Goal: Information Seeking & Learning: Learn about a topic

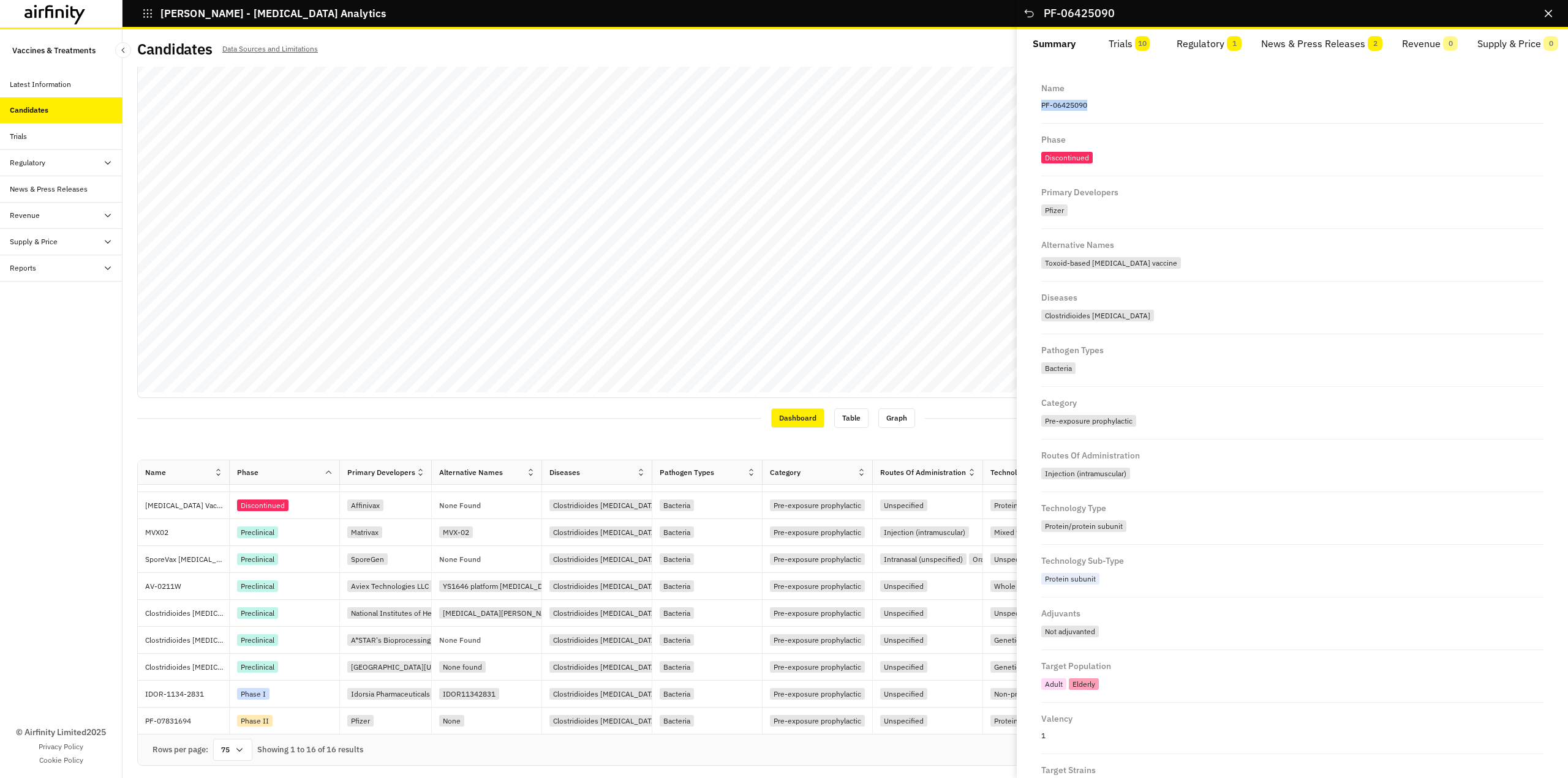
click at [1088, 112] on p "PF-06425090" at bounding box center [1291, 104] width 502 height 16
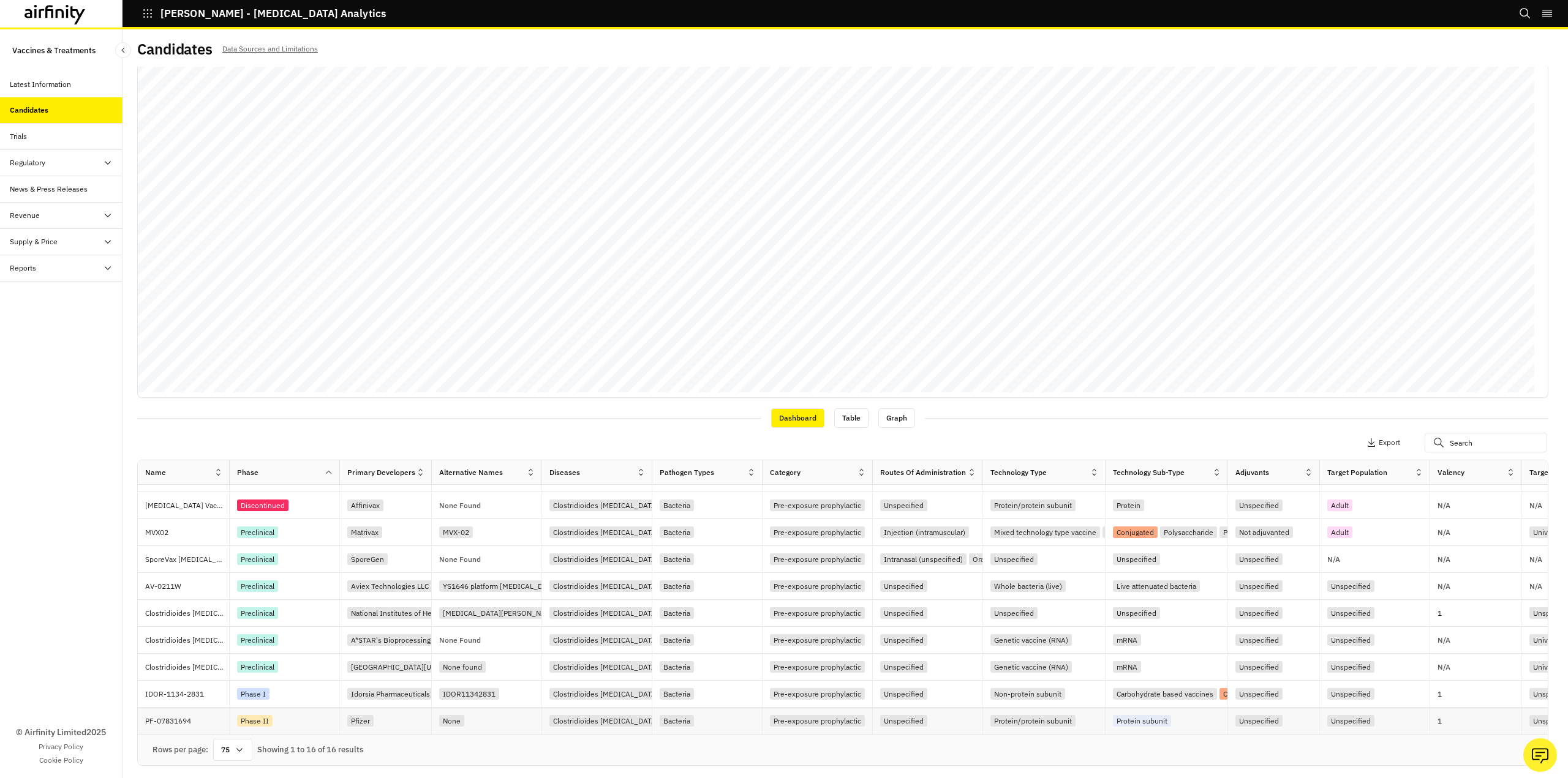
click at [247, 721] on div "Phase II" at bounding box center [254, 721] width 35 height 11
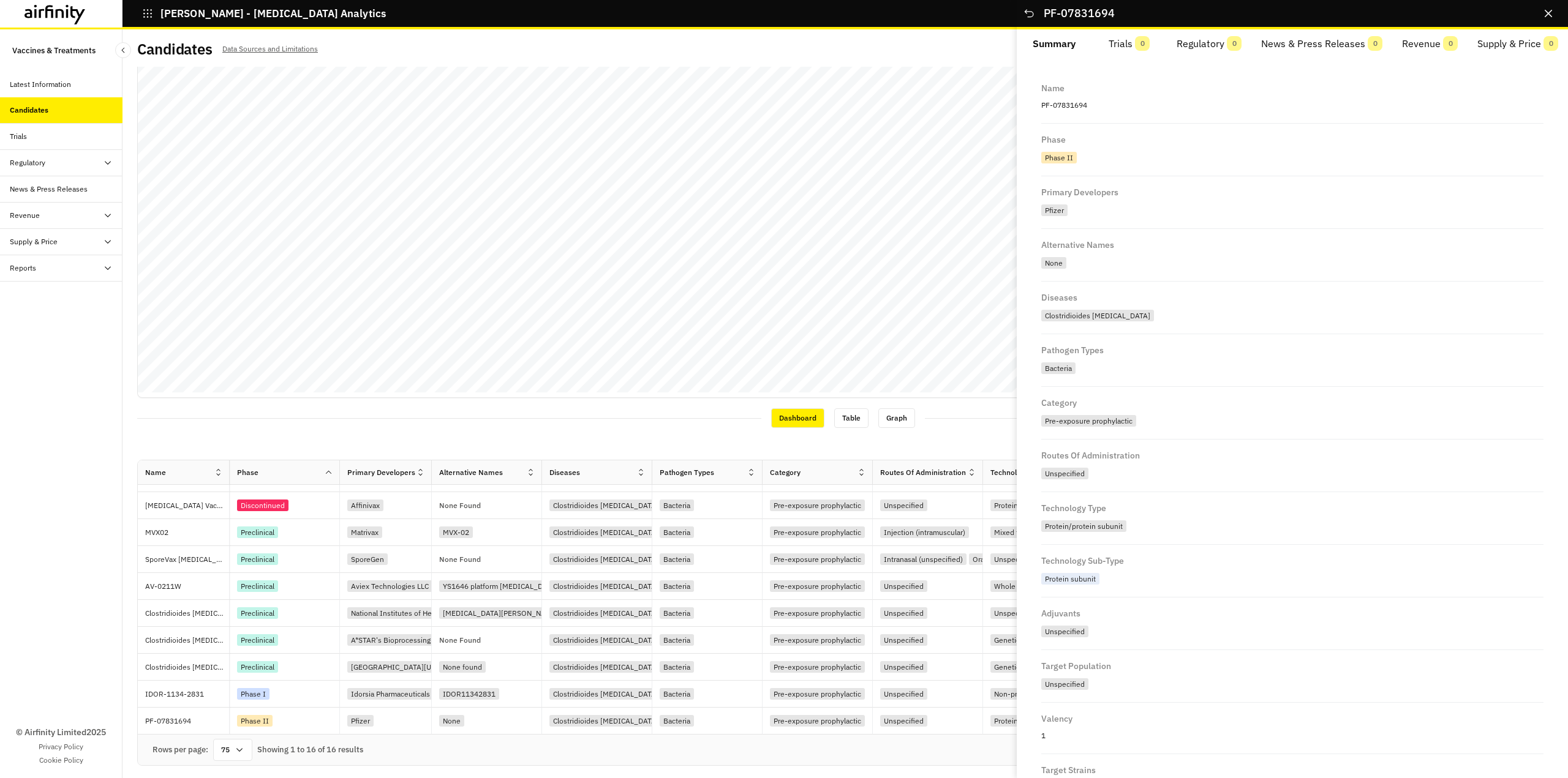
scroll to position [183, 0]
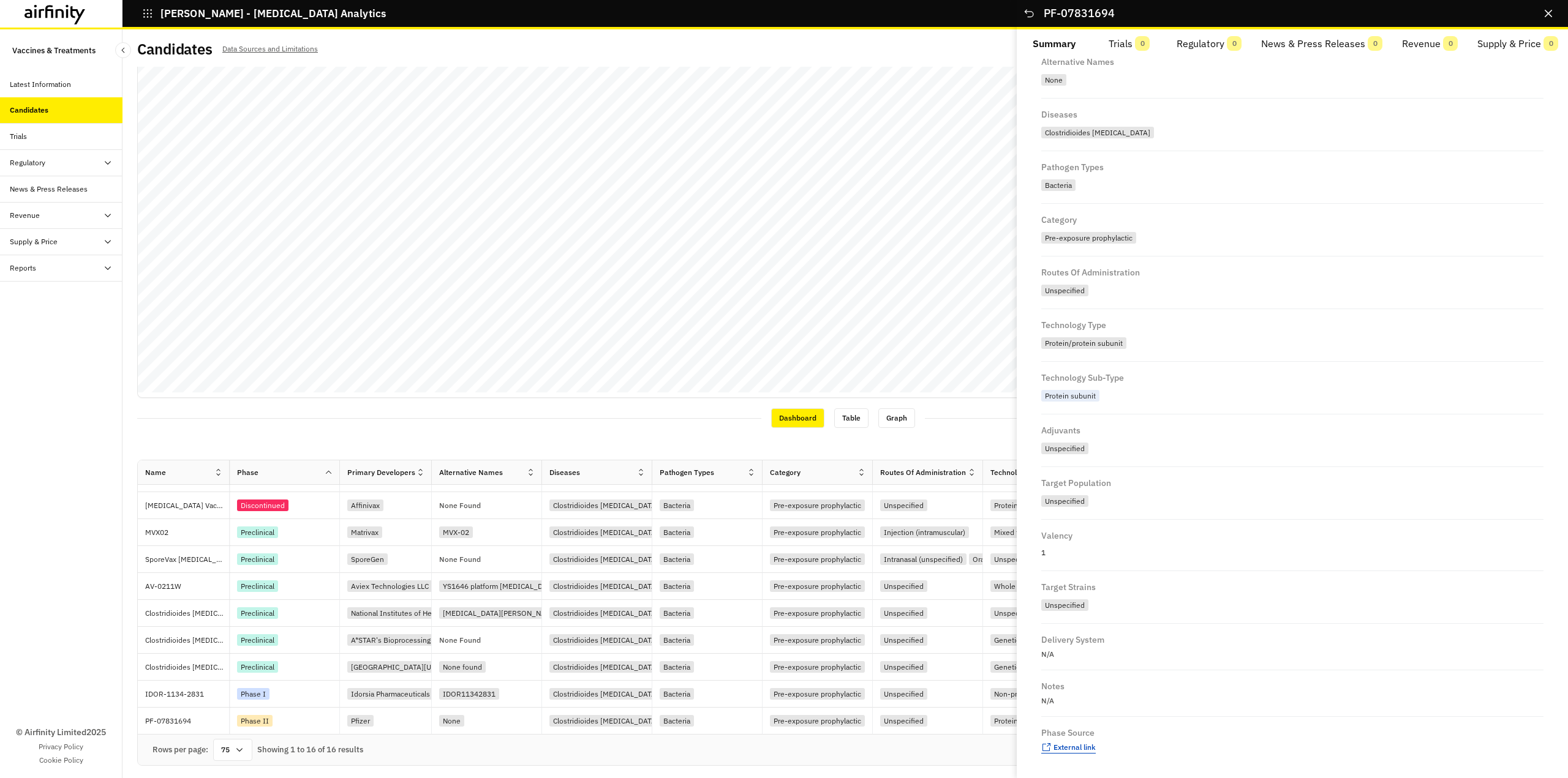
click at [1060, 743] on span "External link" at bounding box center [1074, 748] width 42 height 9
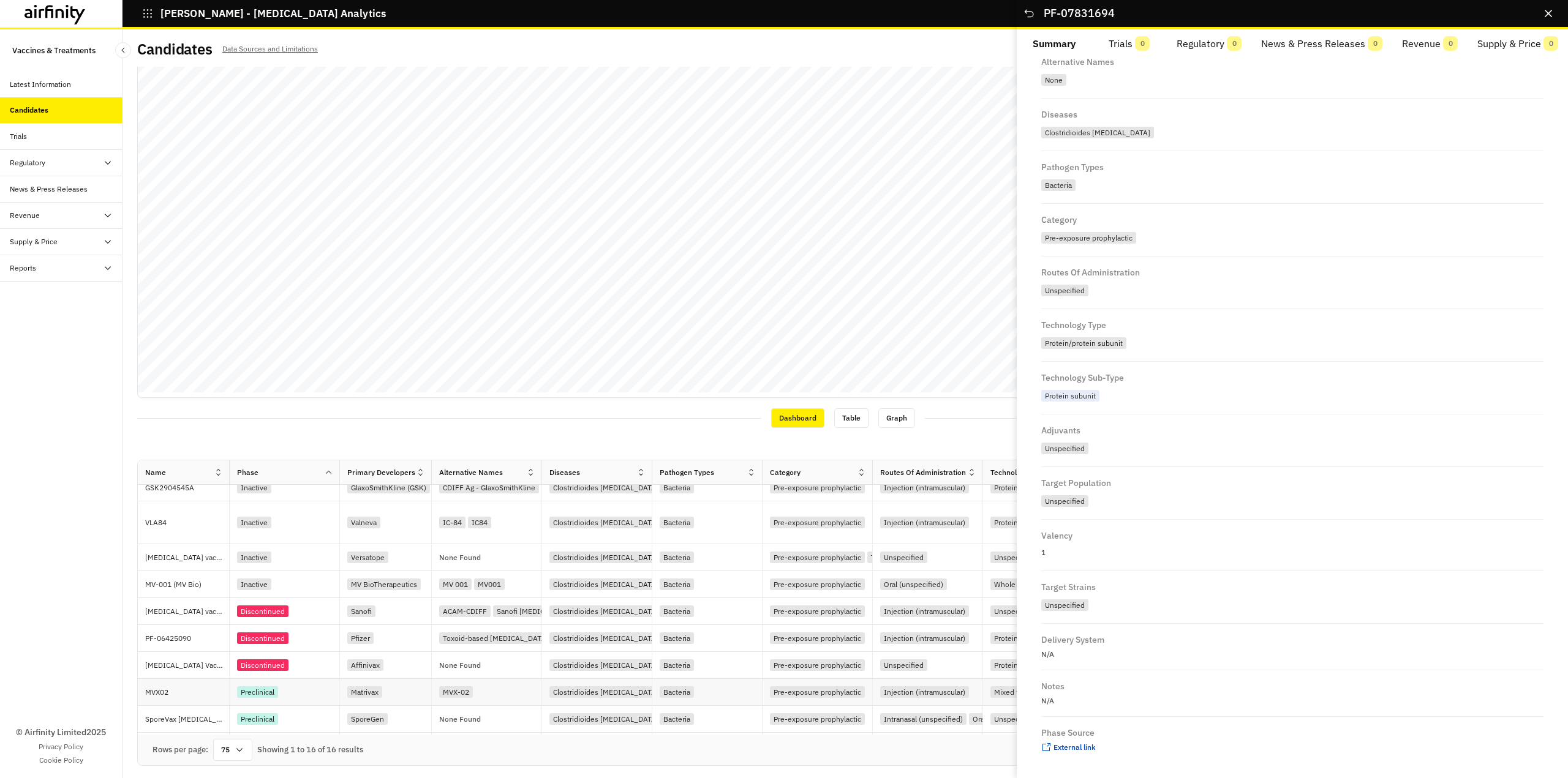
scroll to position [16, 0]
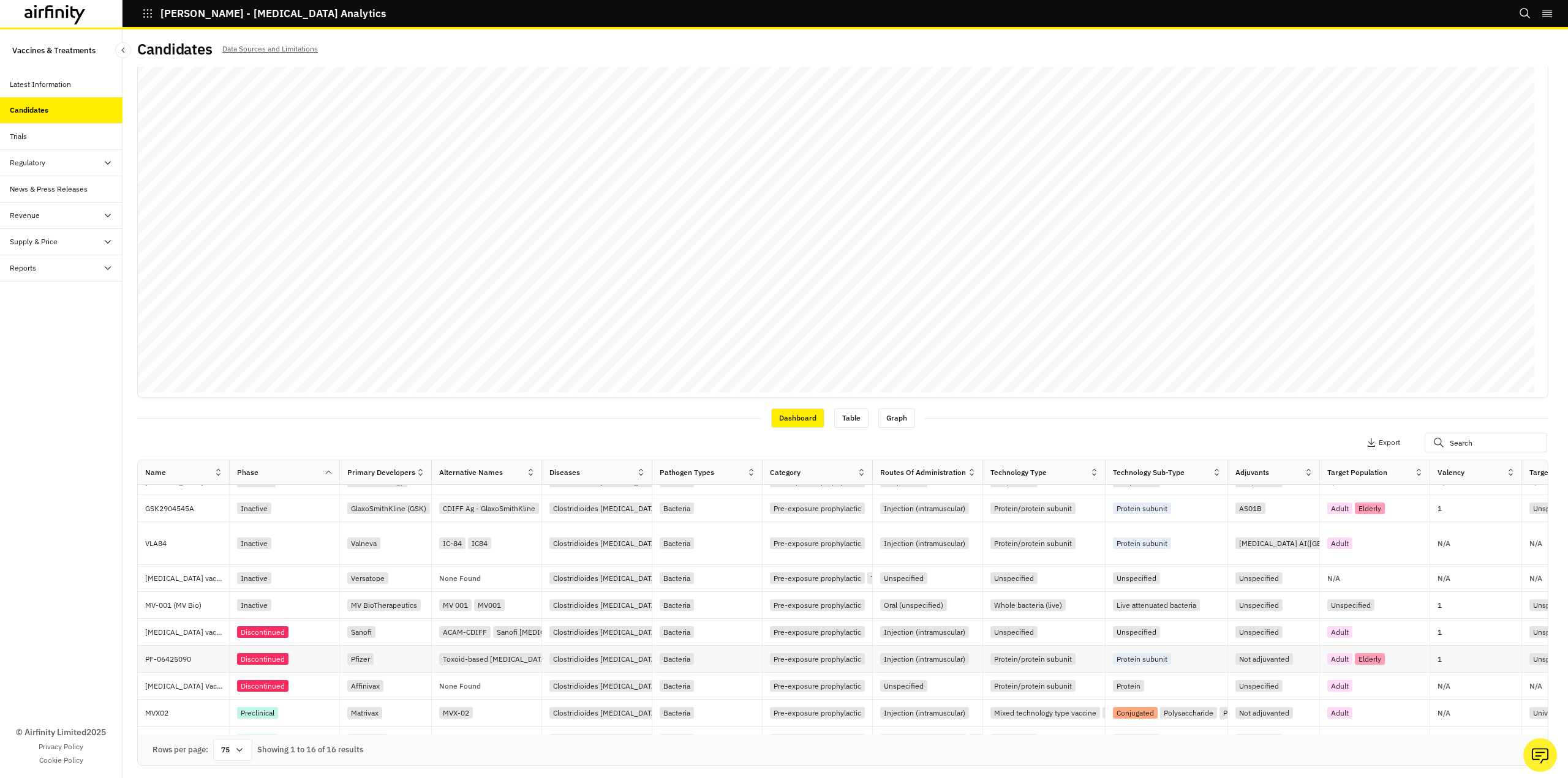
click at [181, 661] on p "PF-06425090" at bounding box center [187, 659] width 84 height 12
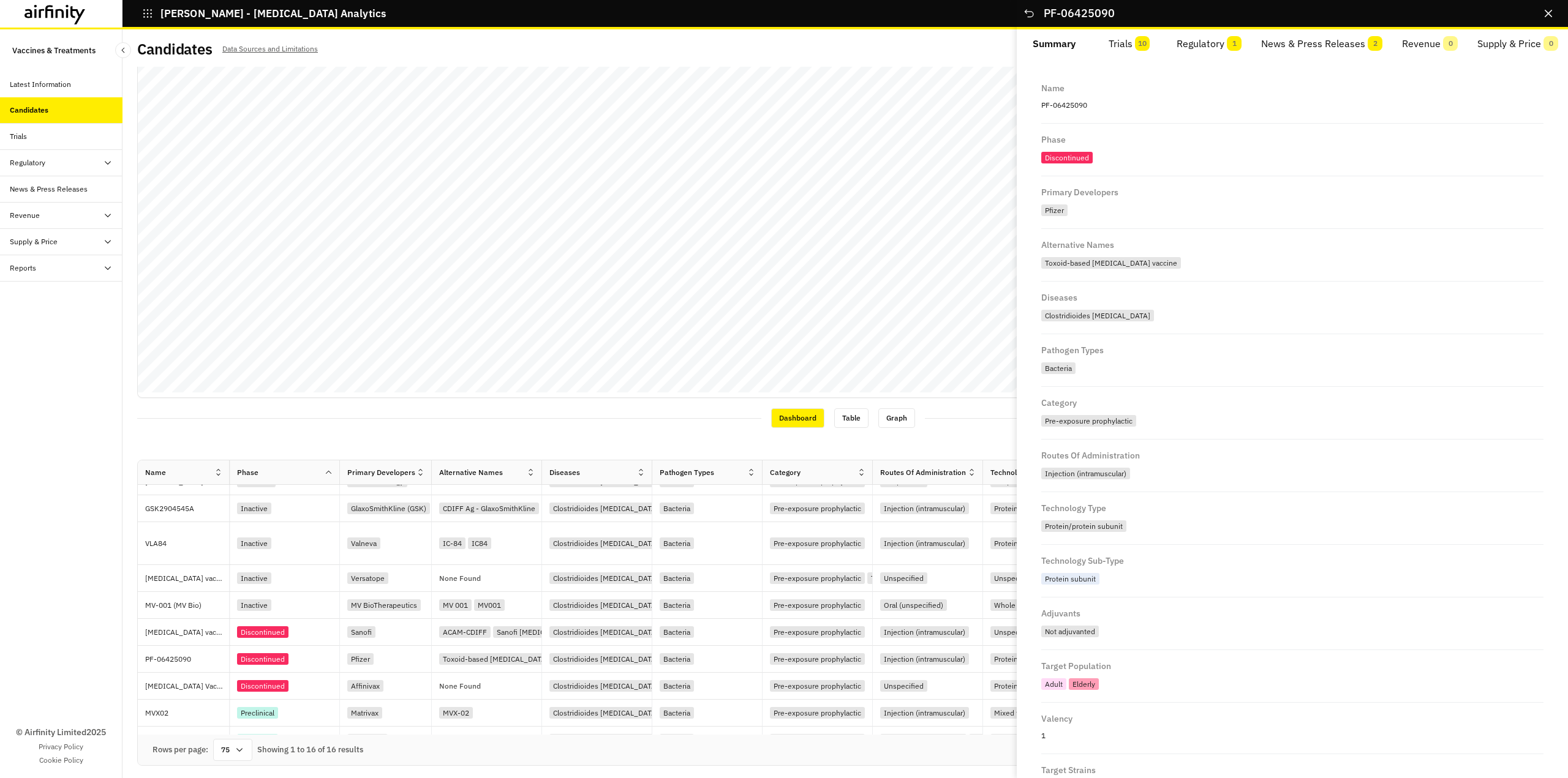
scroll to position [183, 0]
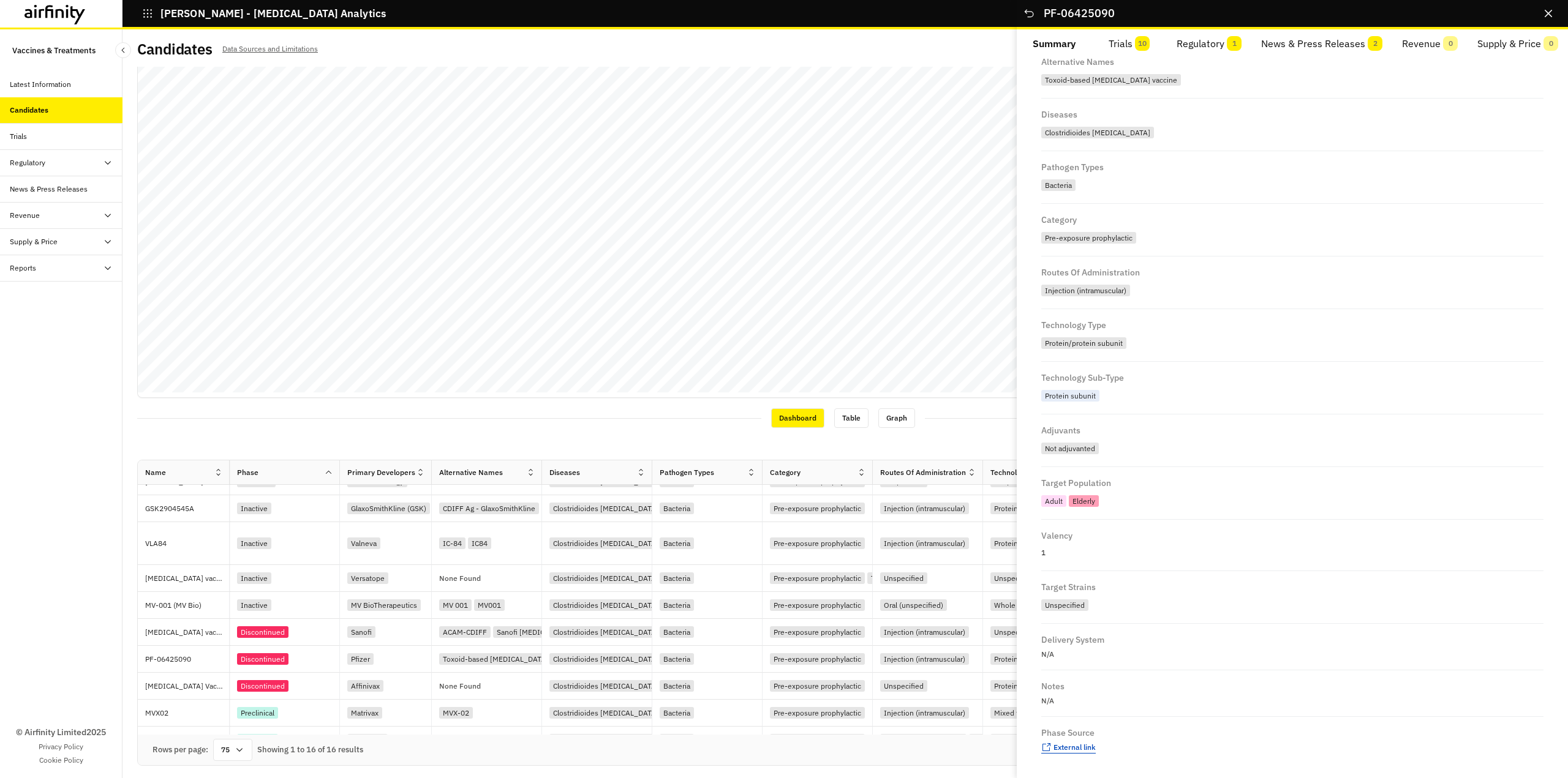
click at [1082, 745] on span "External link" at bounding box center [1074, 748] width 42 height 9
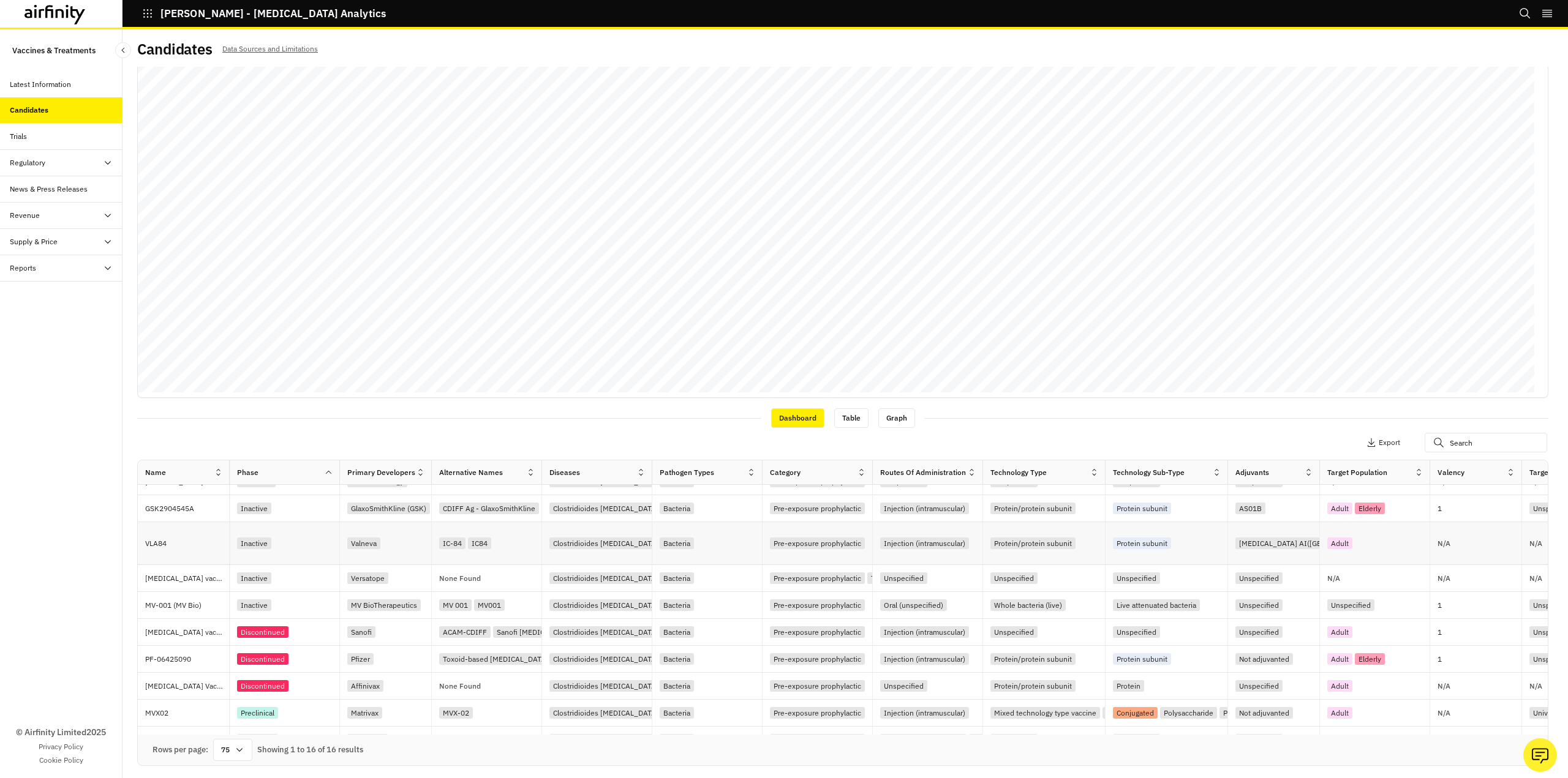
click at [258, 545] on div "Inactive" at bounding box center [254, 543] width 34 height 11
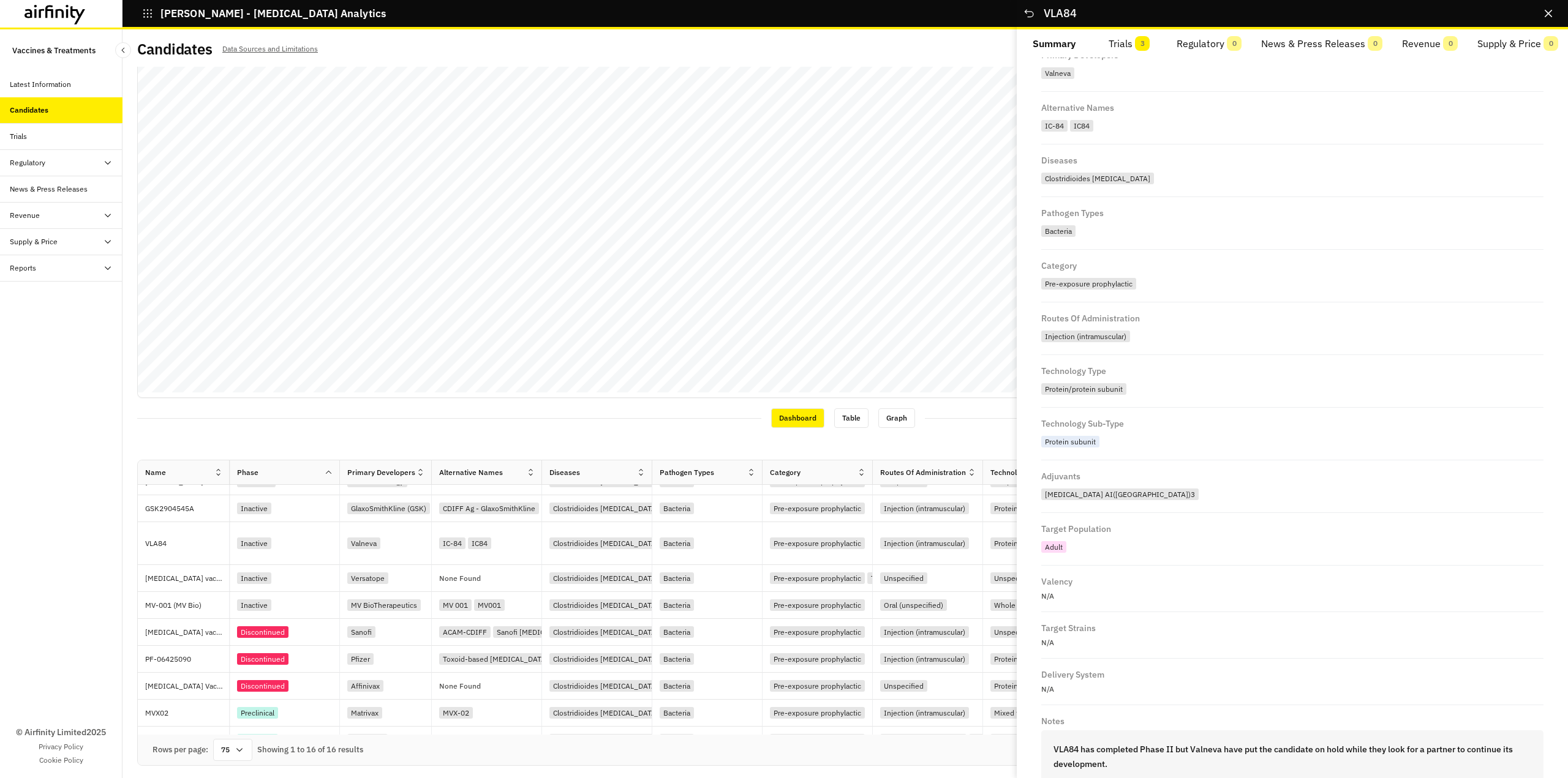
scroll to position [215, 0]
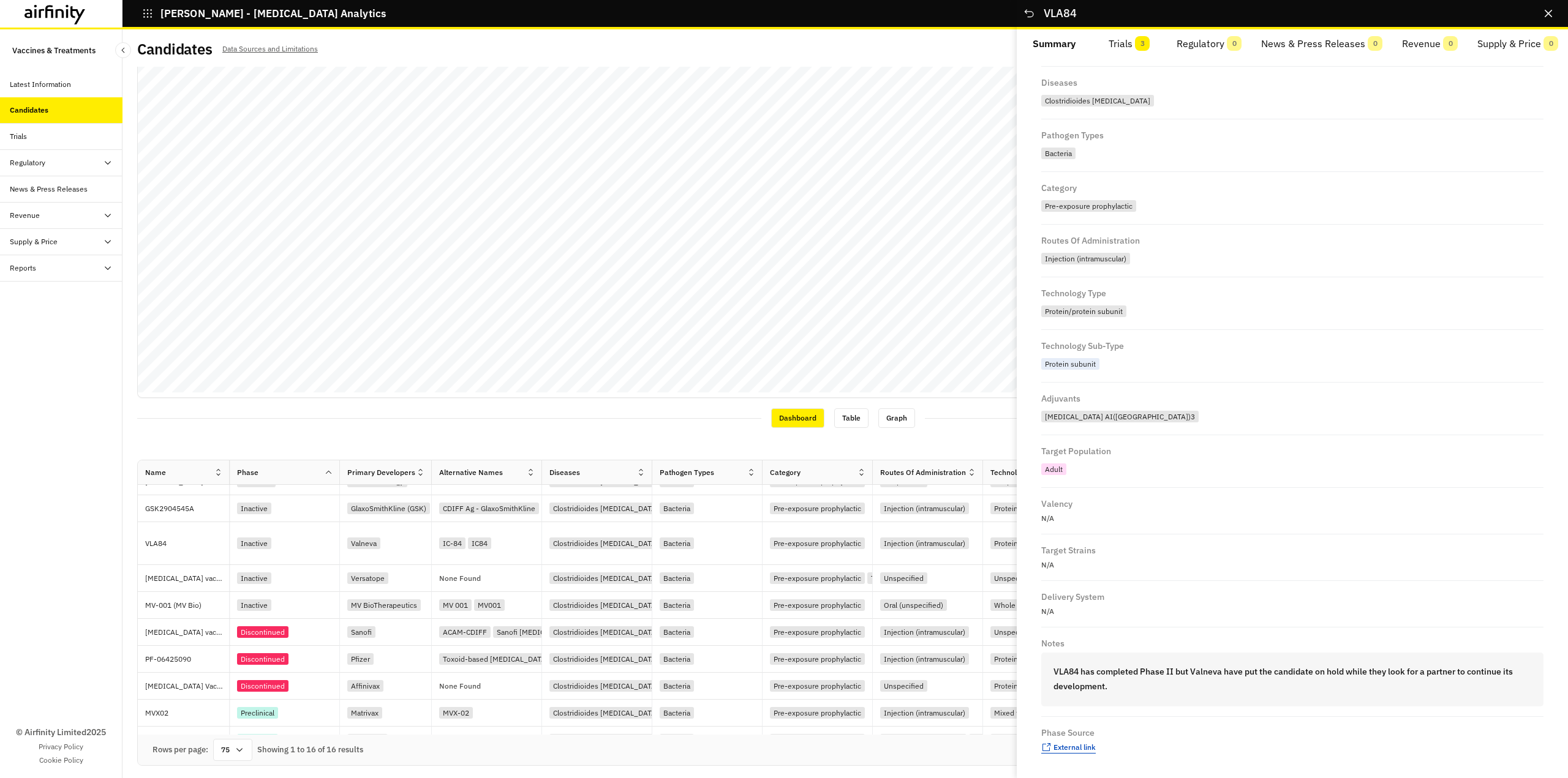
click at [1058, 749] on span "External link" at bounding box center [1074, 748] width 42 height 9
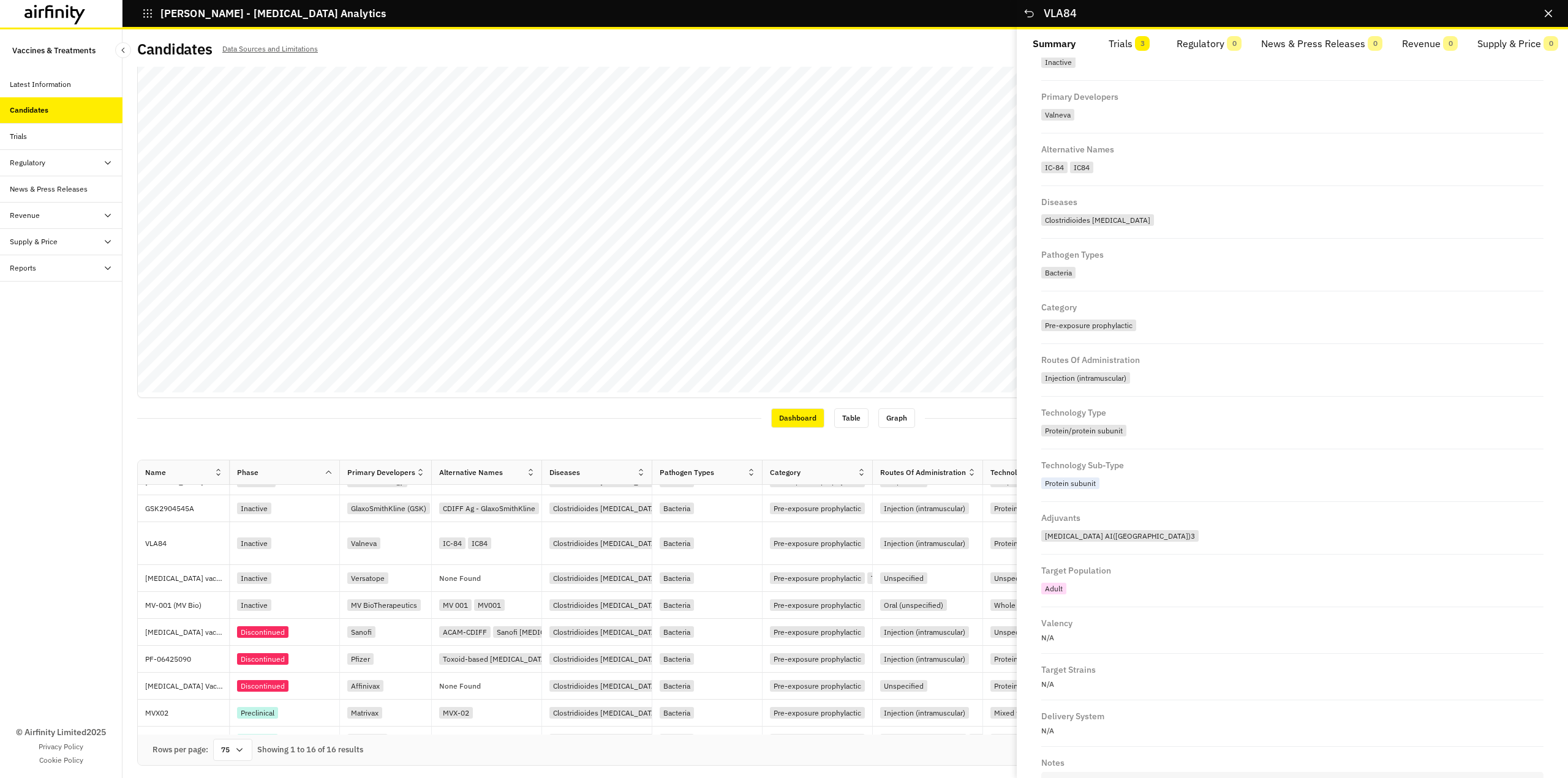
scroll to position [0, 0]
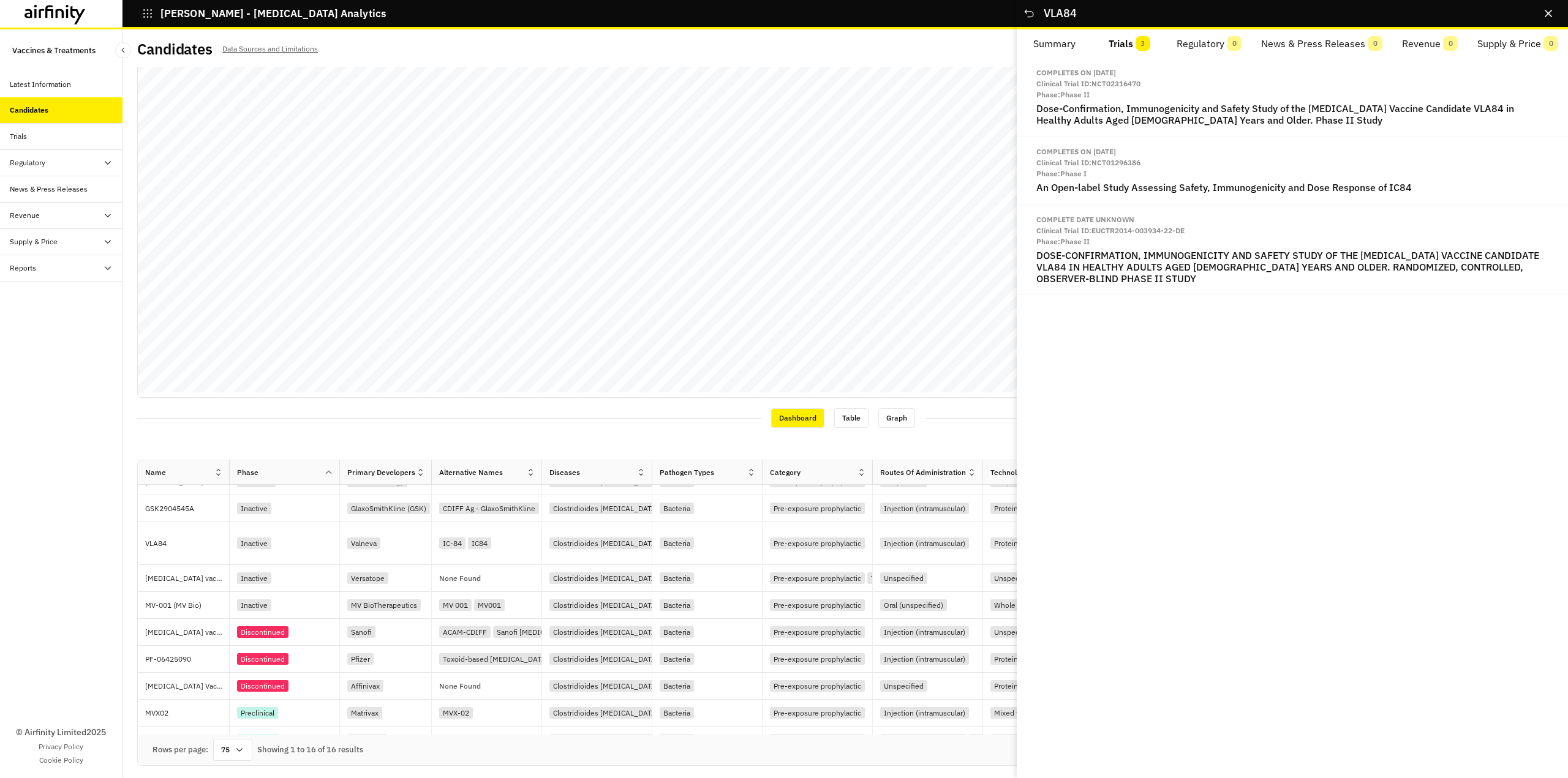
click at [1123, 38] on button "Trials 3" at bounding box center [1129, 44] width 75 height 29
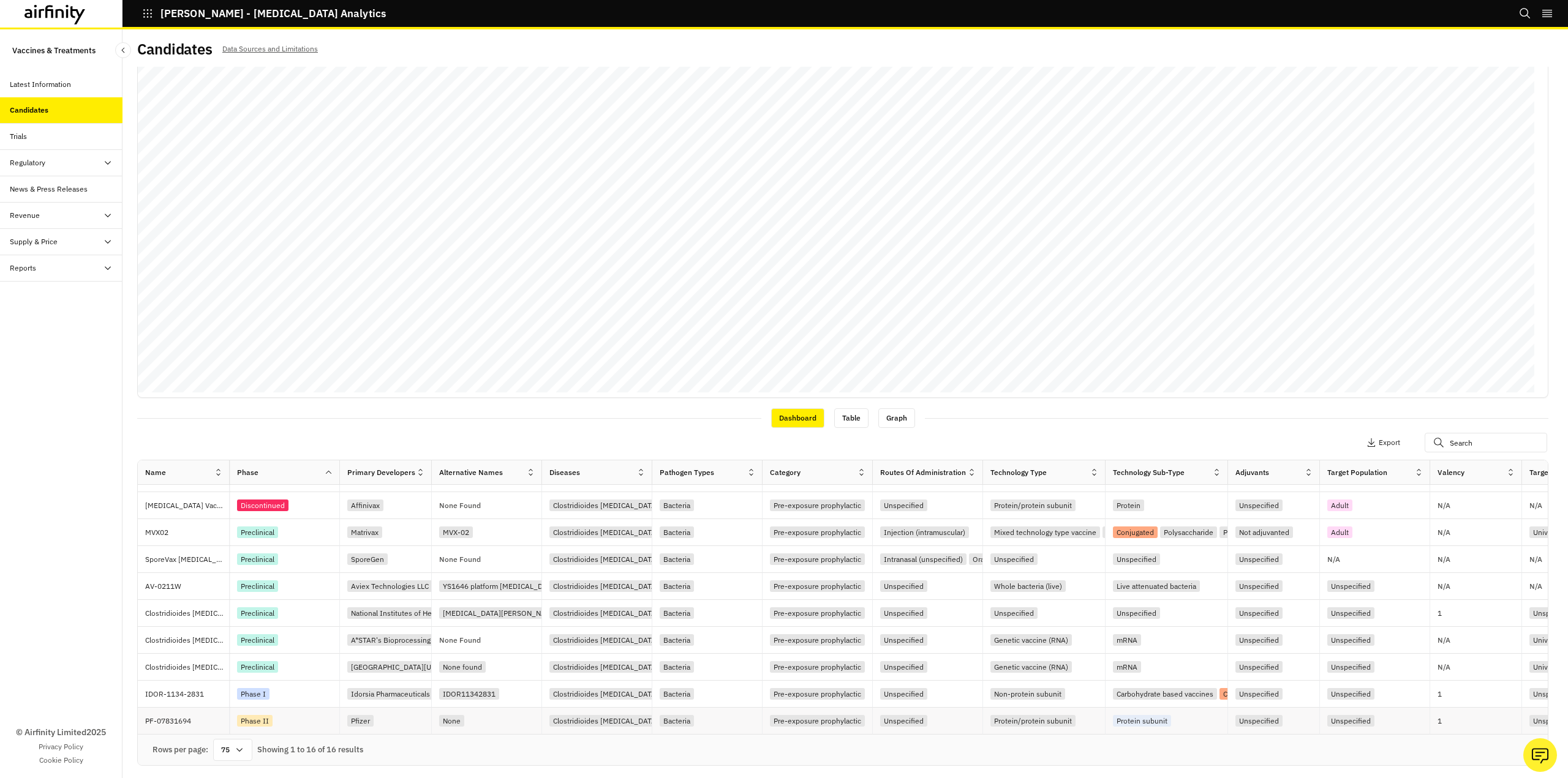
click at [193, 715] on p "PF-07831694" at bounding box center [187, 721] width 84 height 12
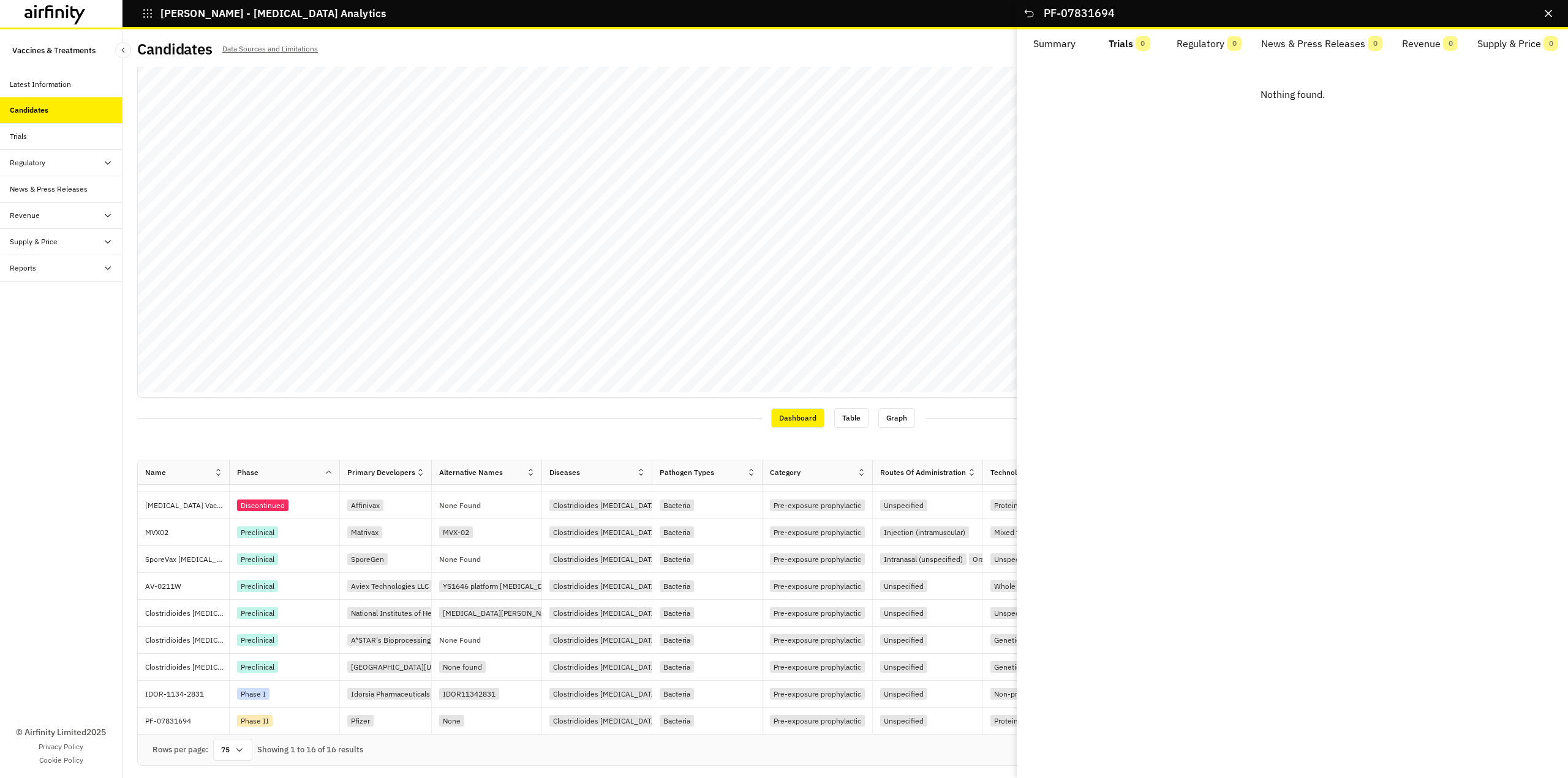
click at [1119, 41] on button "Trials 0" at bounding box center [1129, 44] width 75 height 29
click at [1189, 46] on button "Regulatory 0" at bounding box center [1208, 44] width 86 height 29
click at [1296, 43] on button "News & Press Releases 0" at bounding box center [1320, 44] width 143 height 29
drag, startPoint x: 1428, startPoint y: 47, endPoint x: 1521, endPoint y: 54, distance: 93.3
click at [1434, 47] on button "Revenue 0" at bounding box center [1429, 44] width 76 height 29
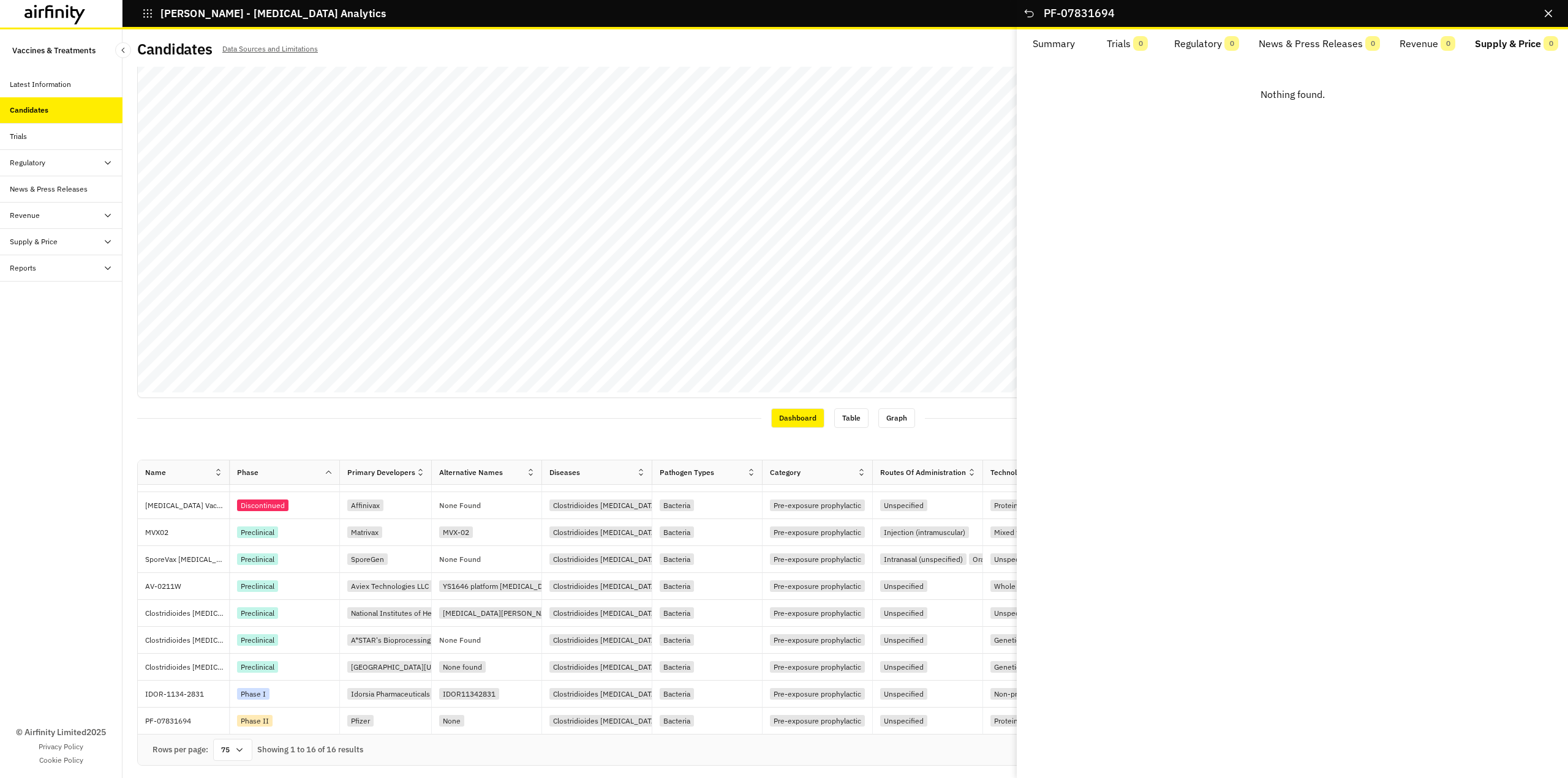
drag, startPoint x: 1518, startPoint y: 46, endPoint x: 1342, endPoint y: 56, distance: 176.3
click at [1518, 47] on button "Supply & Price 0" at bounding box center [1516, 44] width 103 height 29
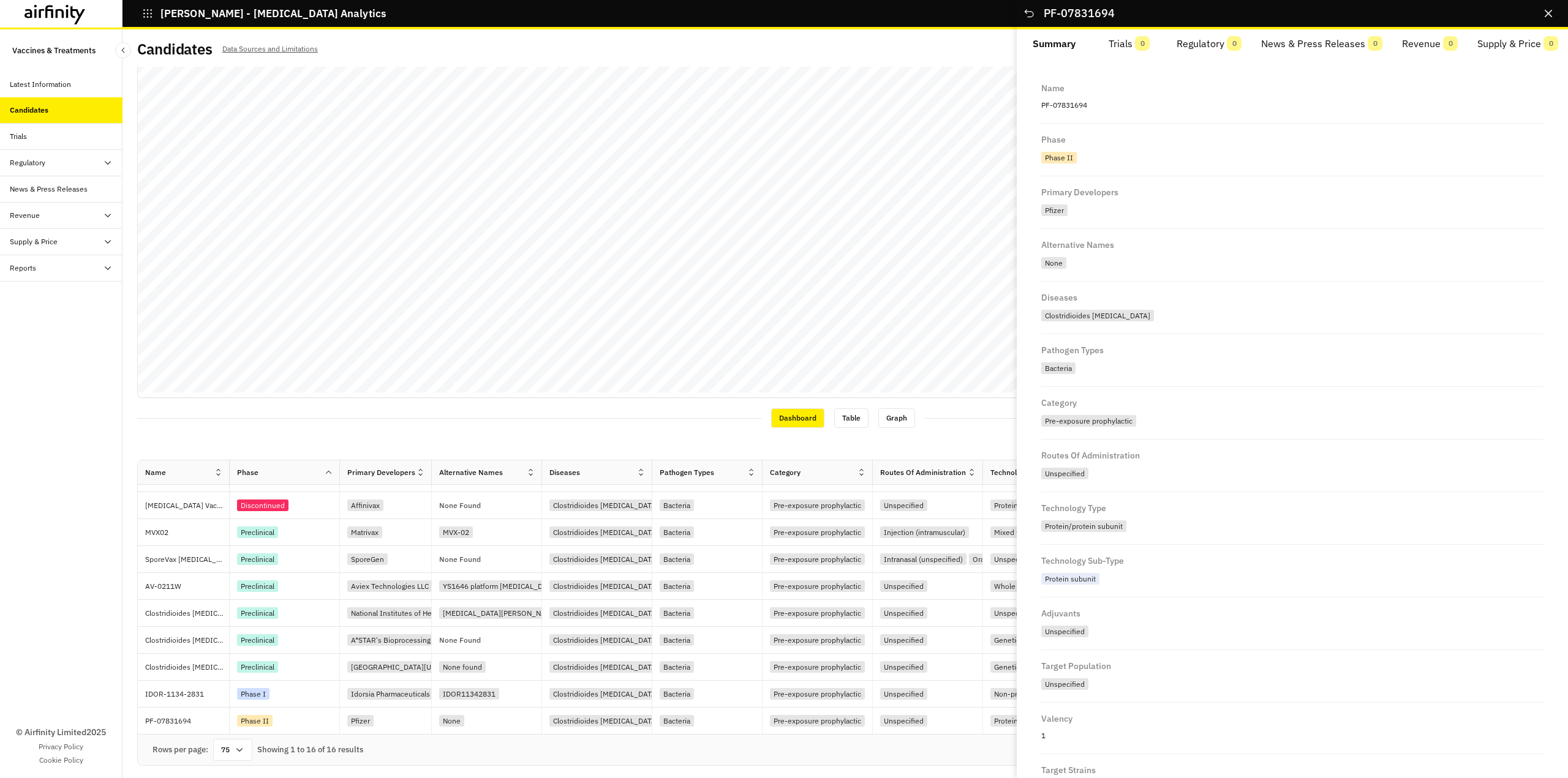
click at [1065, 49] on button "Summary" at bounding box center [1054, 44] width 75 height 29
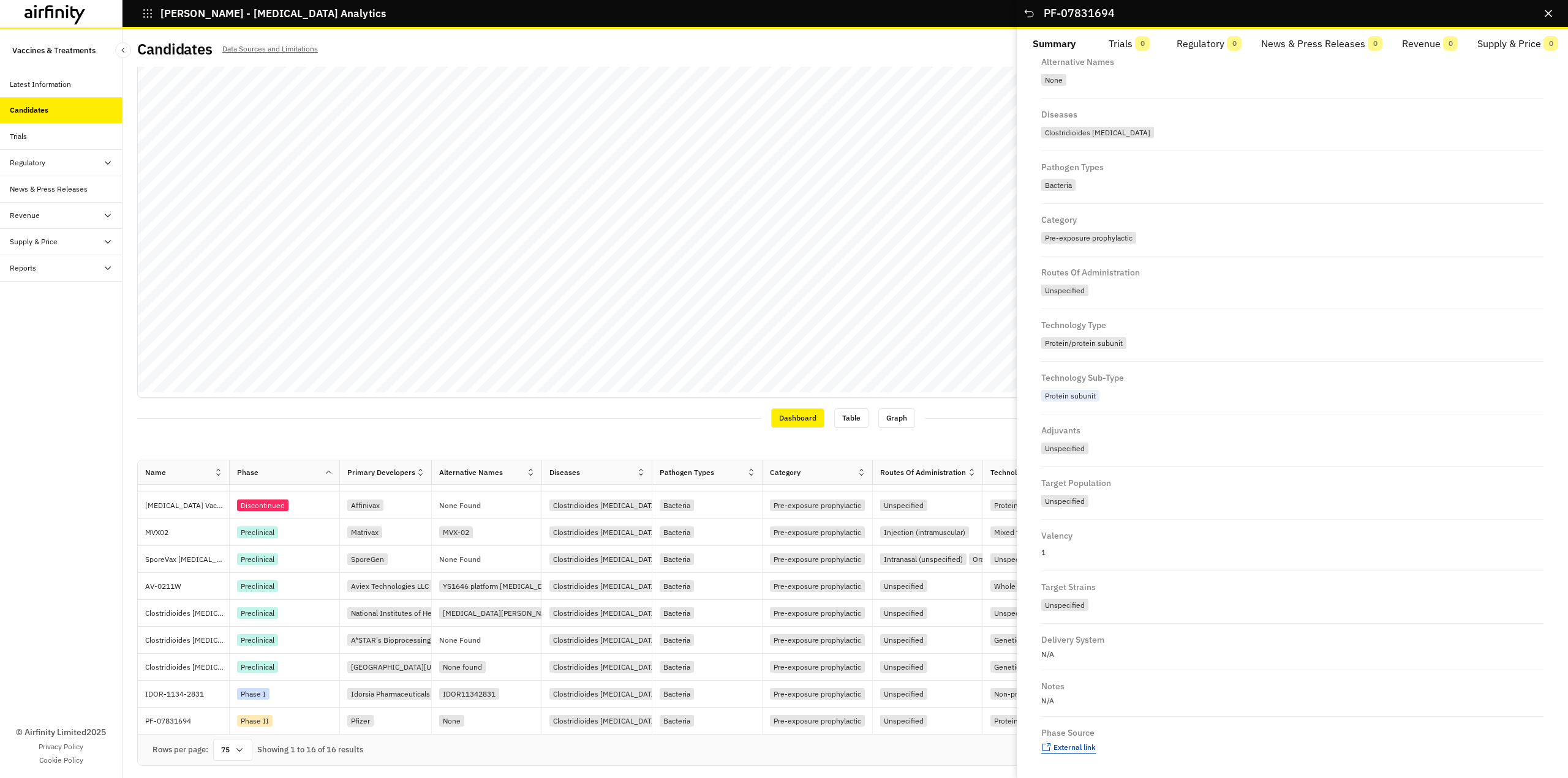
click at [1060, 747] on span "External link" at bounding box center [1074, 748] width 42 height 9
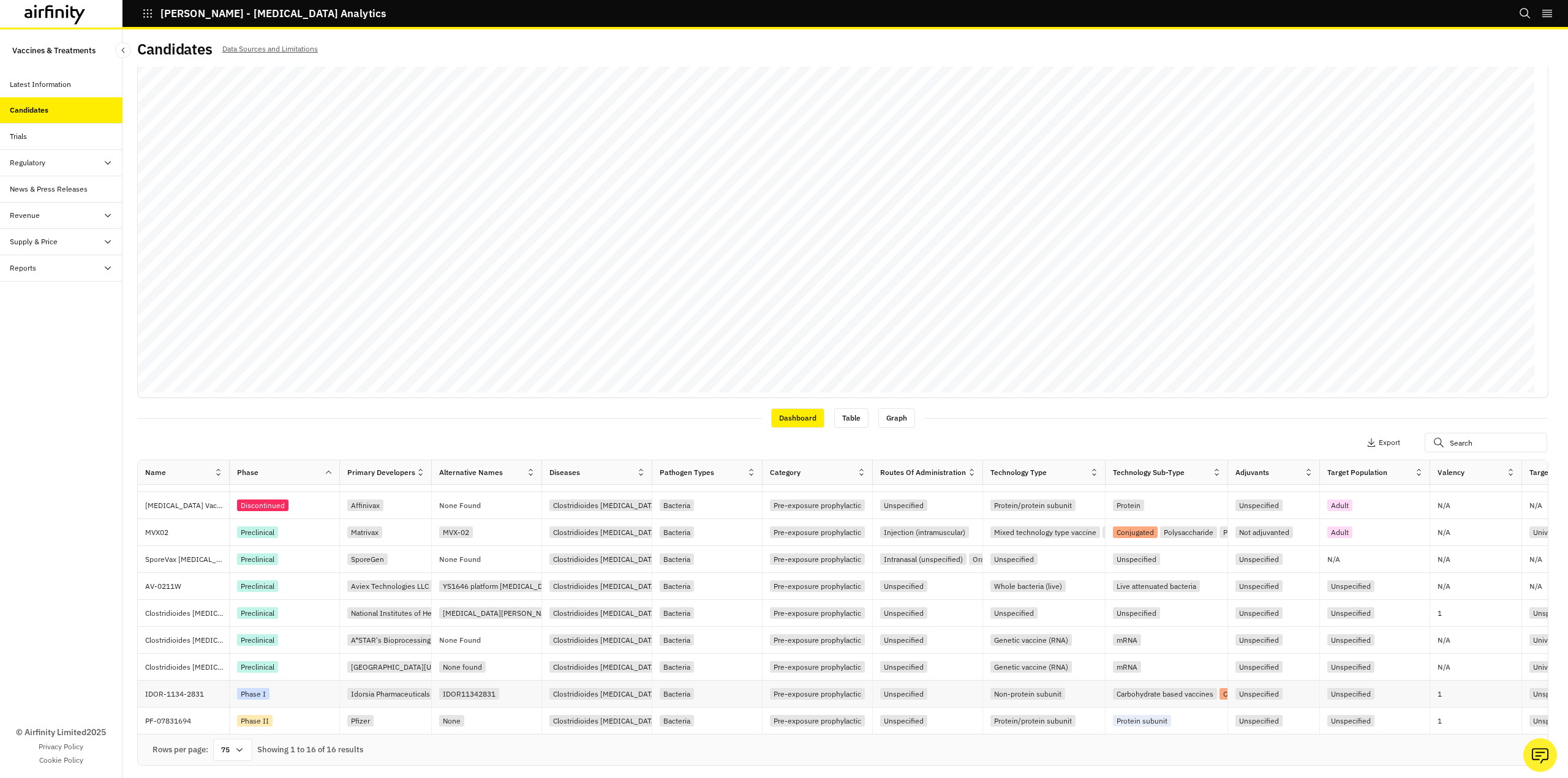
click at [201, 693] on p "IDOR-1134-2831" at bounding box center [187, 693] width 84 height 12
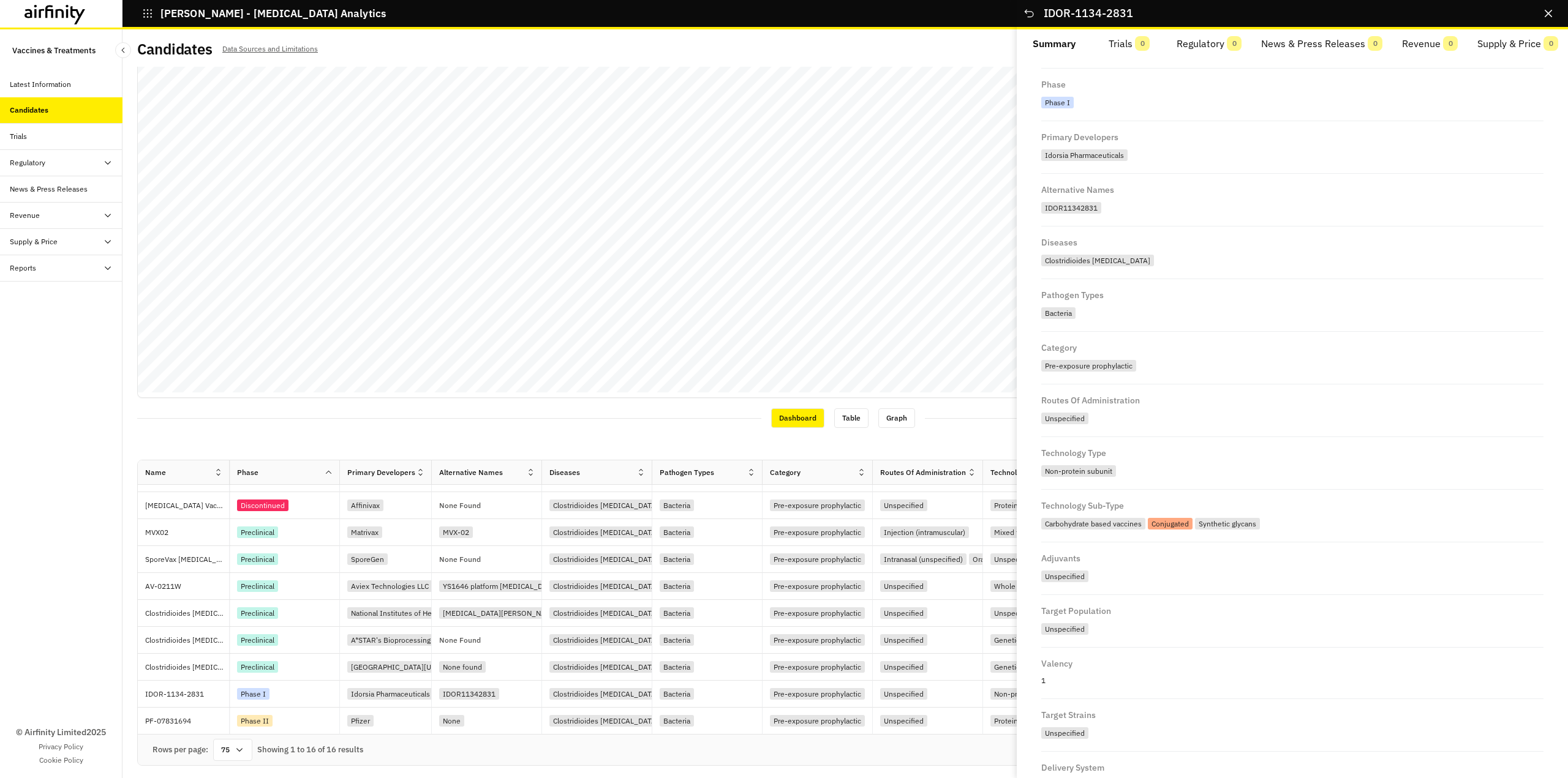
scroll to position [183, 0]
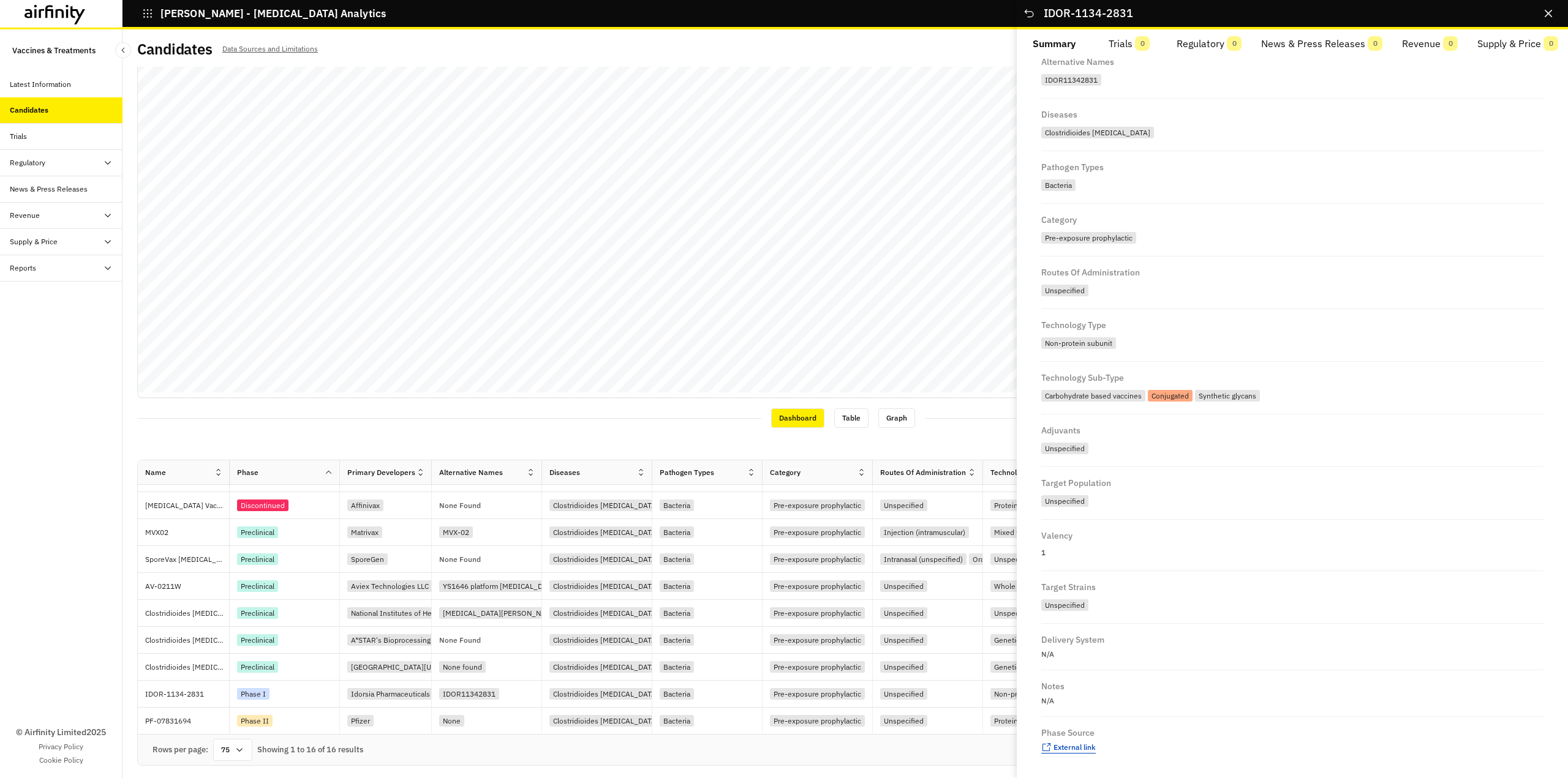
click at [1092, 743] on span "External link" at bounding box center [1074, 748] width 42 height 9
click at [1549, 14] on icon "Close" at bounding box center [1548, 13] width 8 height 8
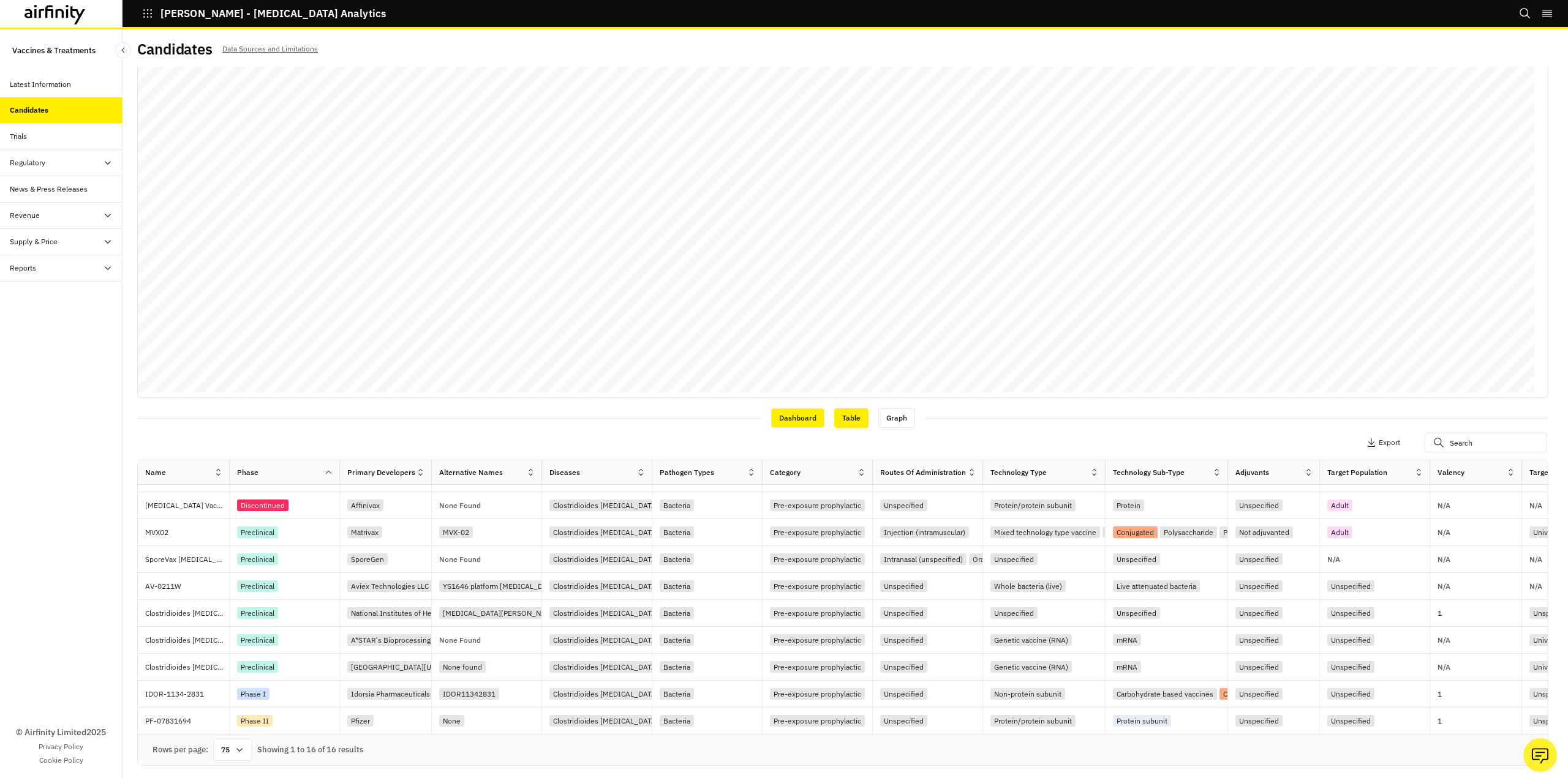
click at [843, 417] on div "Table" at bounding box center [851, 418] width 34 height 20
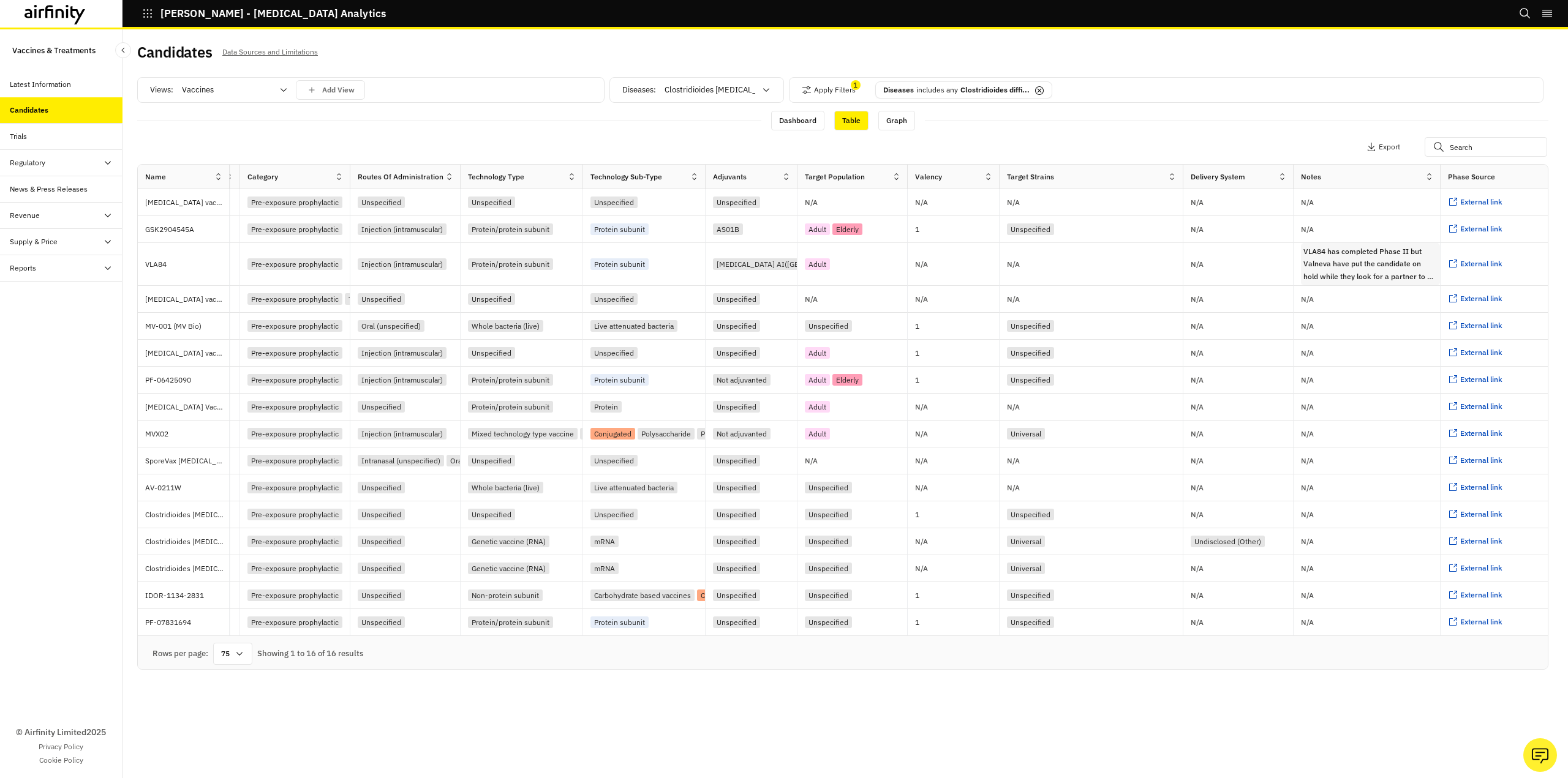
scroll to position [1, 592]
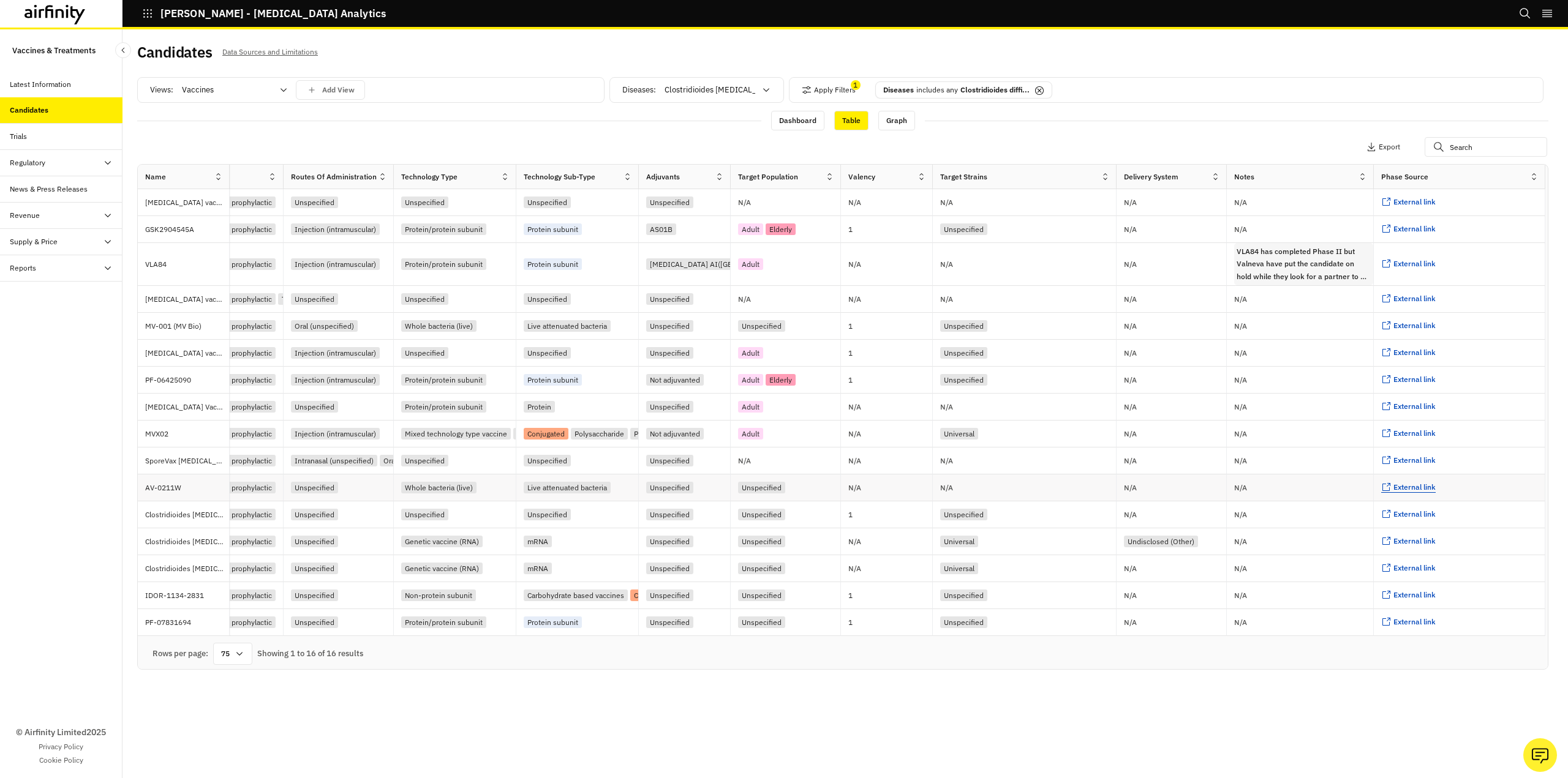
click at [1413, 490] on span "External link" at bounding box center [1414, 487] width 42 height 9
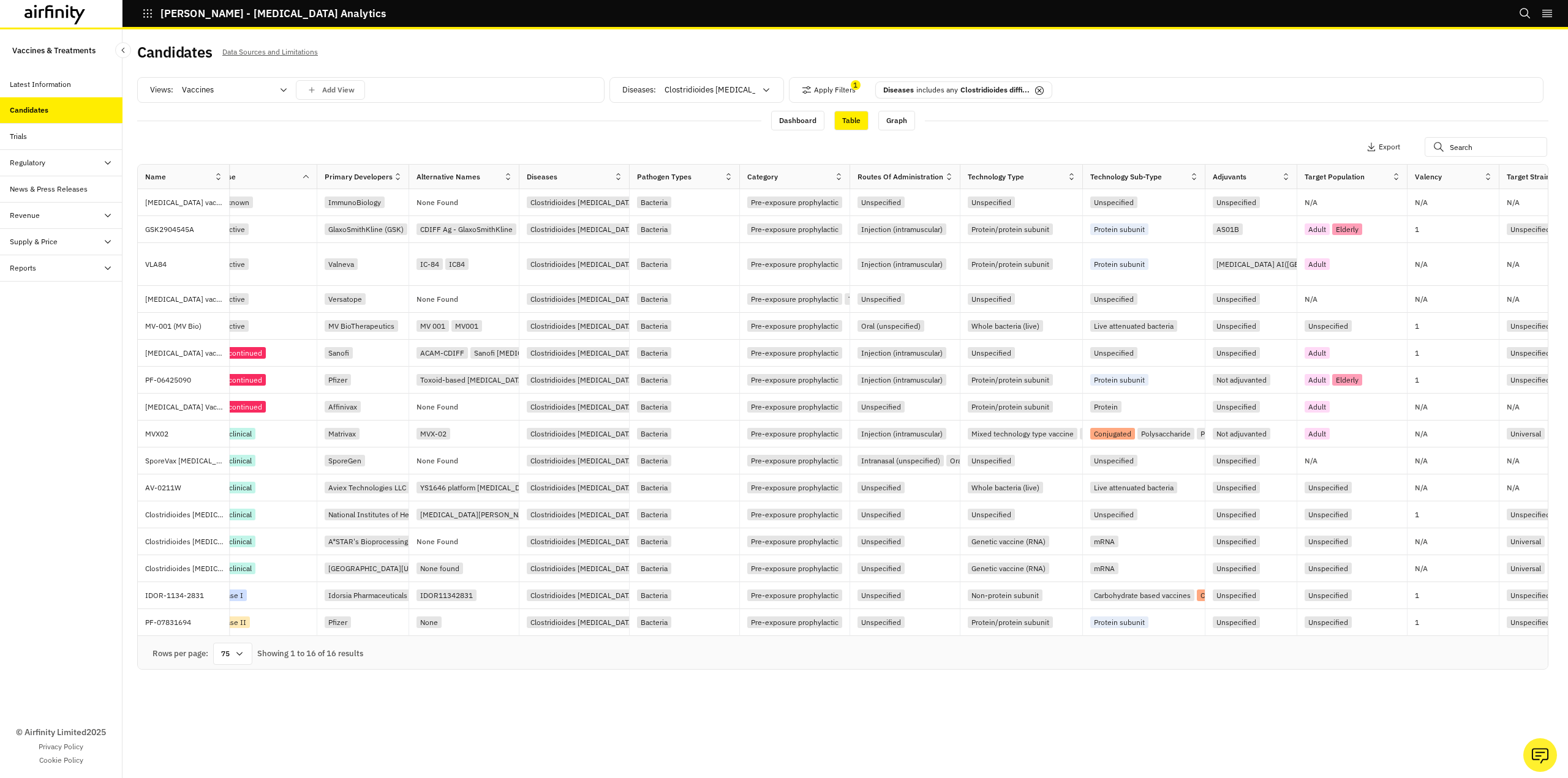
scroll to position [1, 0]
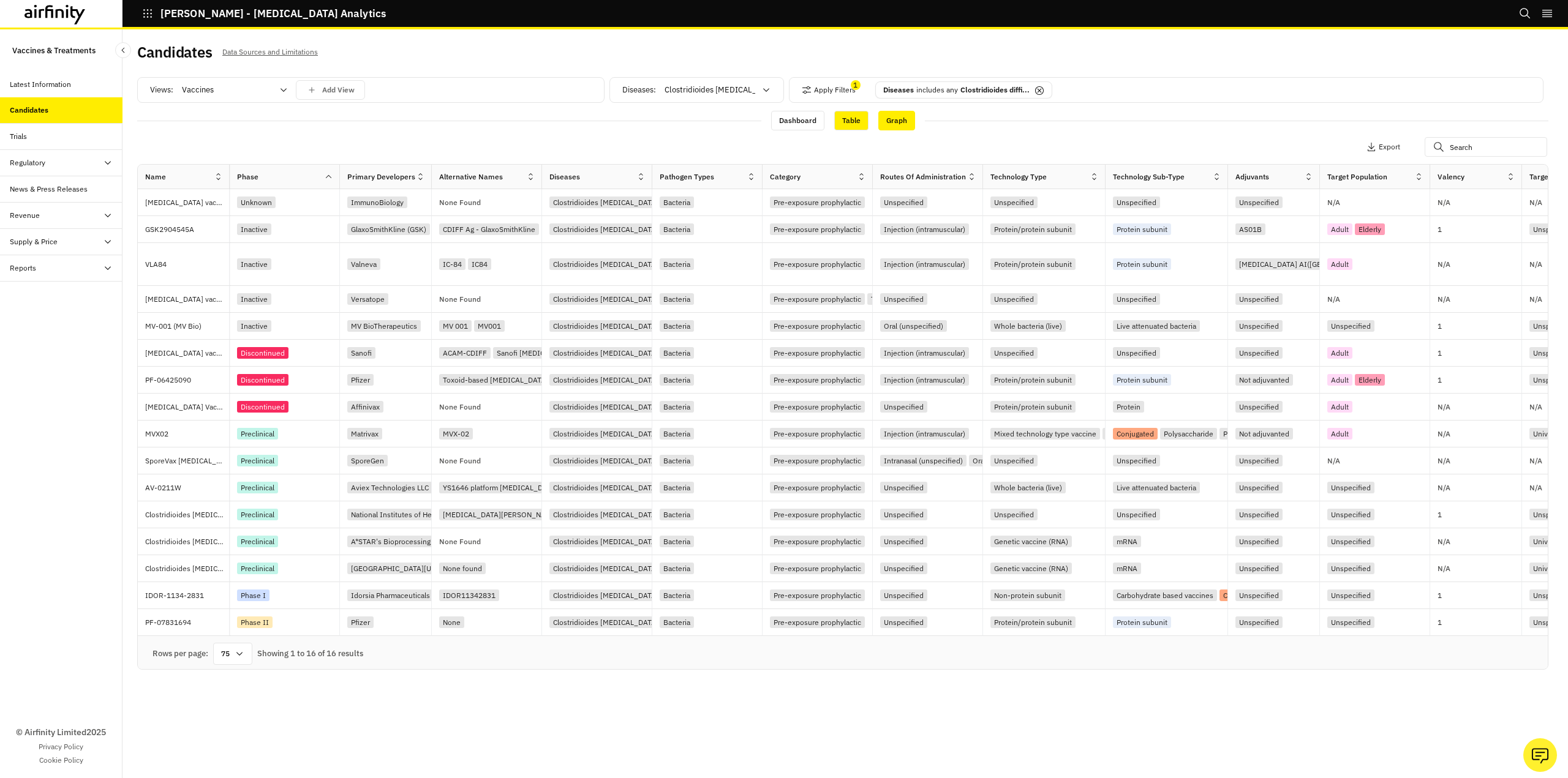
click at [885, 121] on div "Graph" at bounding box center [896, 121] width 37 height 20
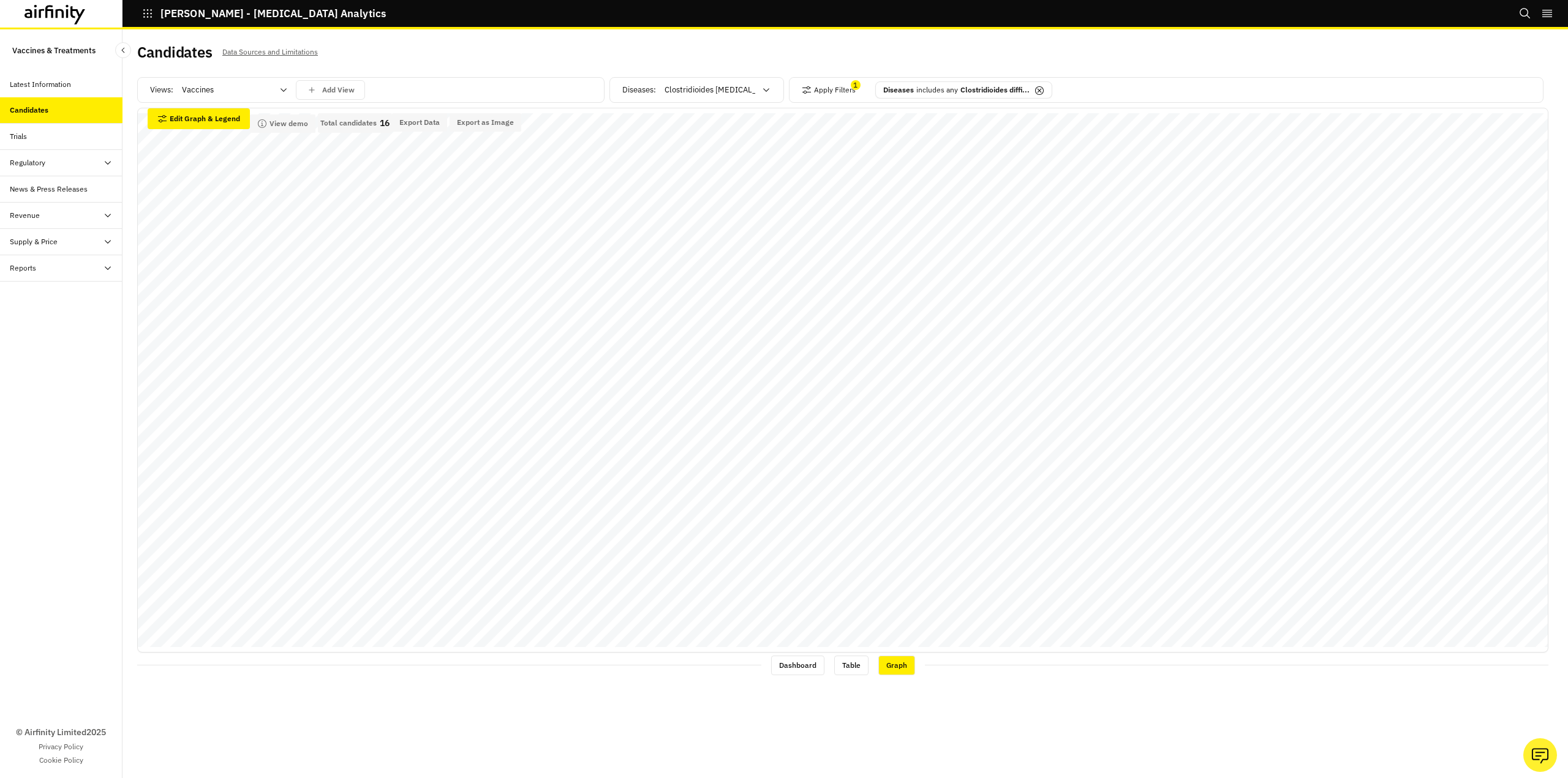
click at [77, 166] on div "Regulatory" at bounding box center [66, 163] width 113 height 11
click at [35, 194] on div "Table" at bounding box center [29, 189] width 18 height 11
